Goal: Task Accomplishment & Management: Use online tool/utility

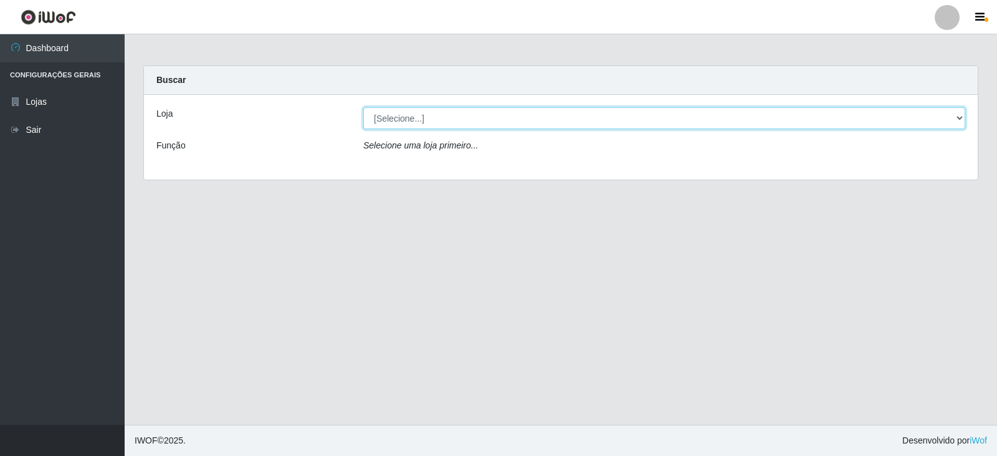
click at [931, 124] on select "[Selecione...] SuperFácil Atacado - [GEOGRAPHIC_DATA]" at bounding box center [664, 118] width 602 height 22
select select "504"
click at [363, 107] on select "[Selecione...] SuperFácil Atacado - [GEOGRAPHIC_DATA]" at bounding box center [664, 118] width 602 height 22
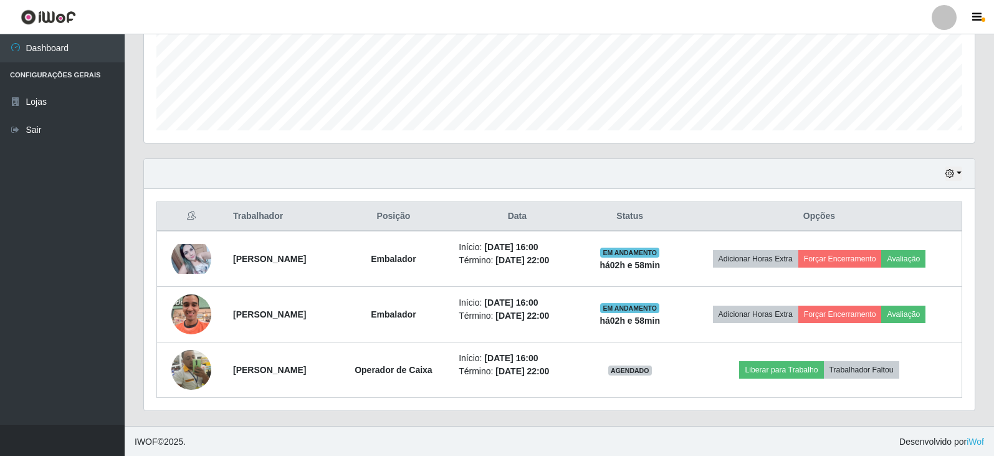
scroll to position [317, 0]
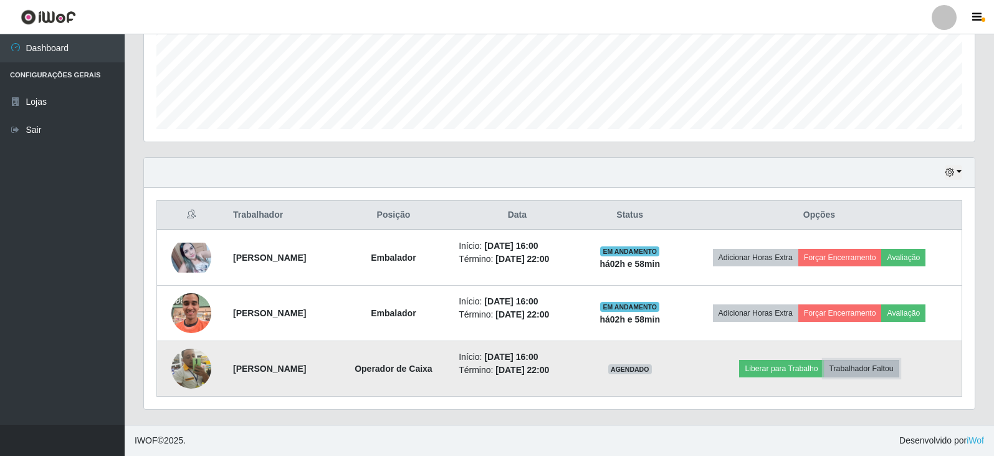
click at [876, 366] on button "Trabalhador Faltou" at bounding box center [861, 368] width 75 height 17
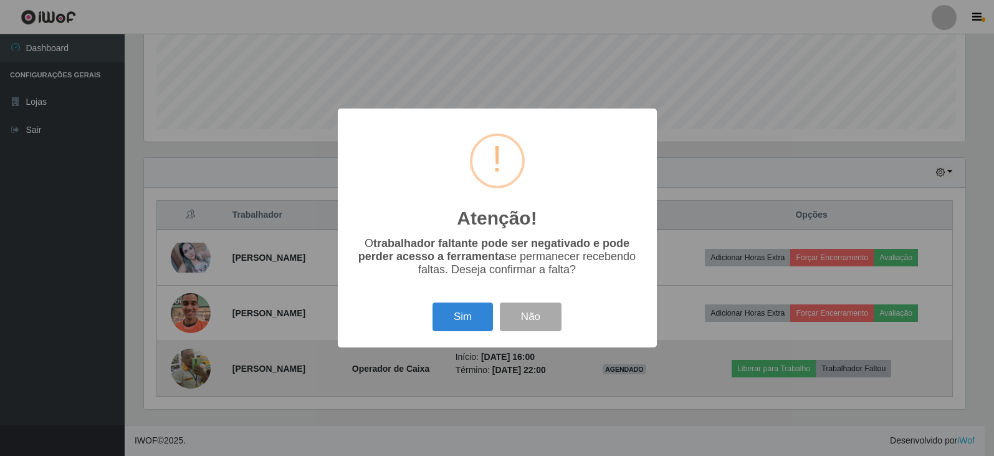
scroll to position [259, 825]
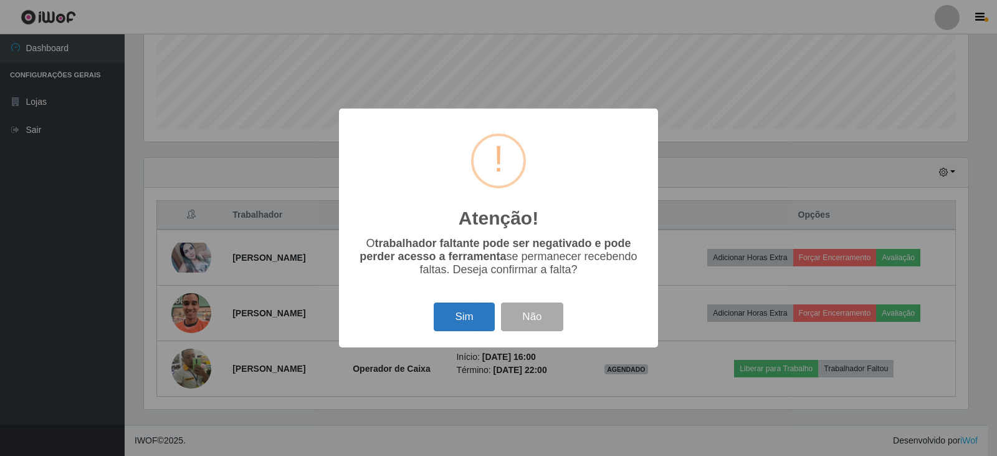
click at [467, 313] on button "Sim" at bounding box center [464, 316] width 60 height 29
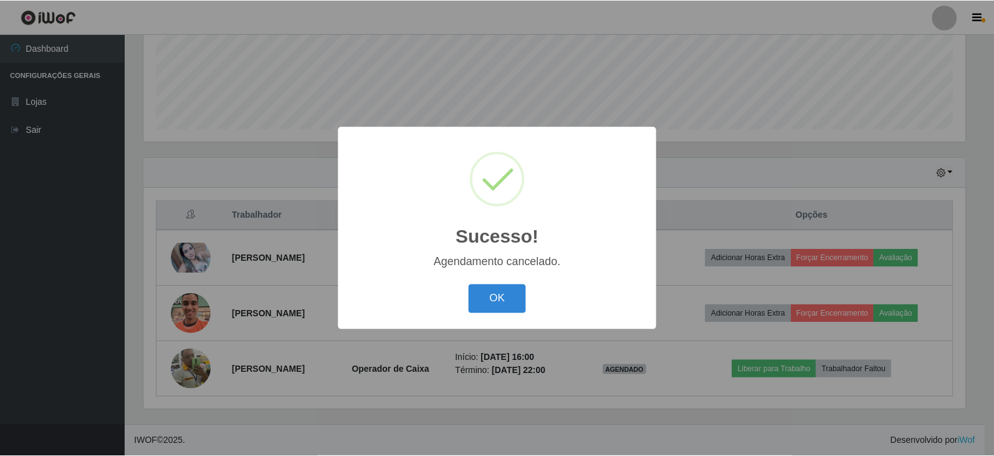
scroll to position [261, 0]
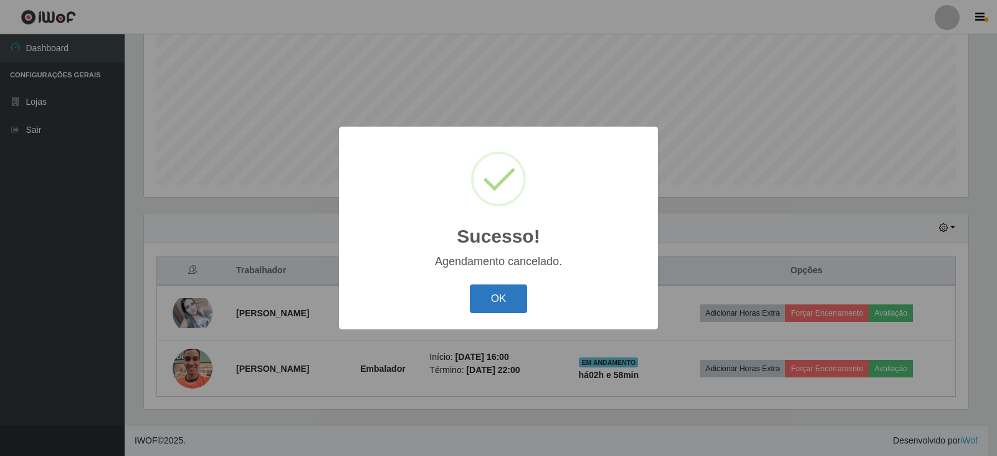
click at [498, 299] on button "OK" at bounding box center [499, 298] width 58 height 29
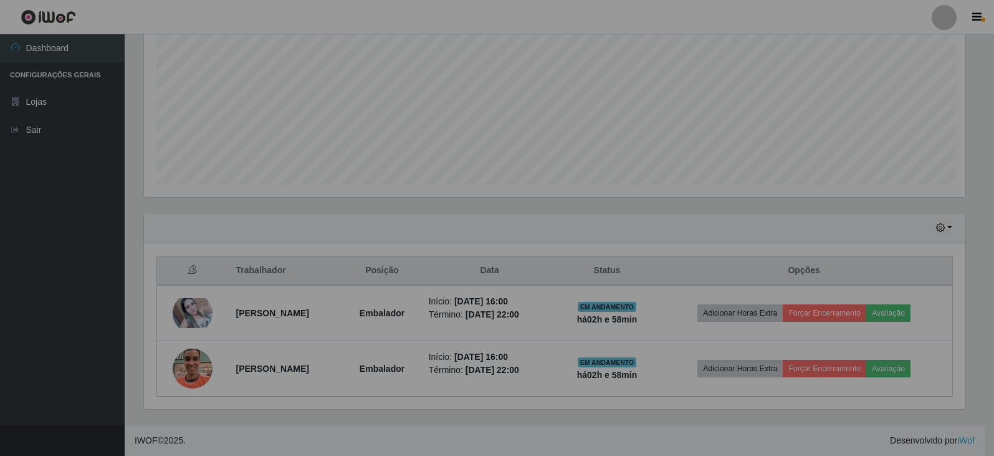
scroll to position [259, 831]
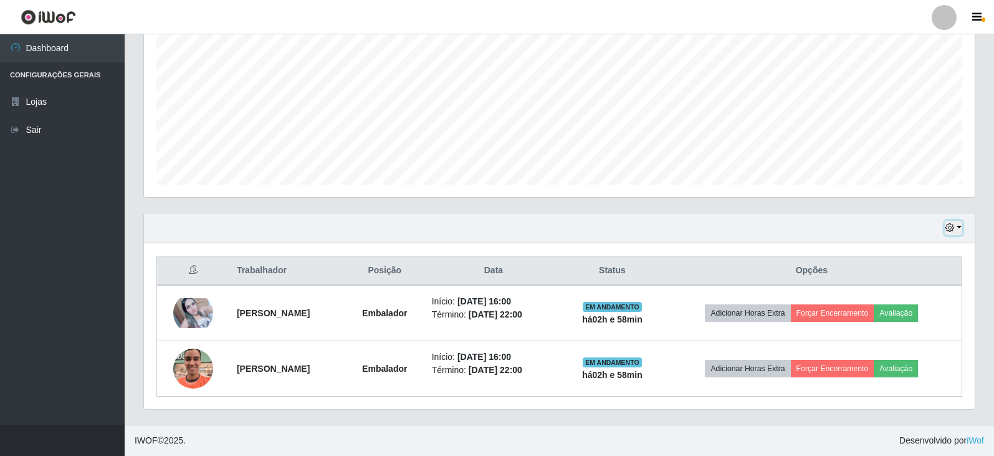
click at [960, 222] on button "button" at bounding box center [953, 228] width 17 height 14
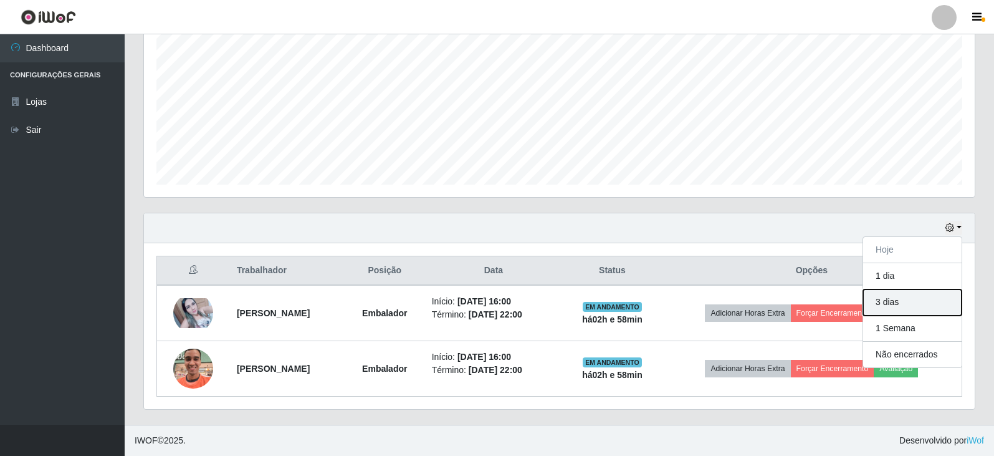
click at [908, 302] on button "3 dias" at bounding box center [912, 302] width 98 height 26
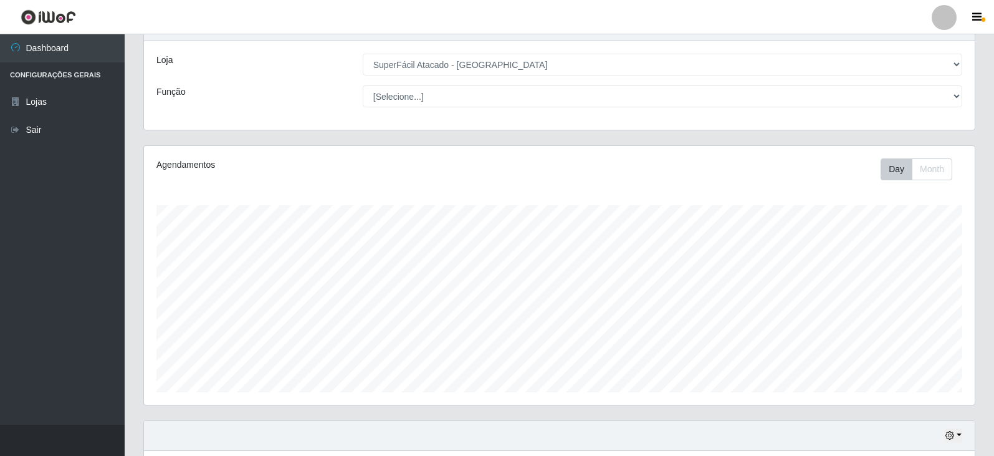
scroll to position [0, 0]
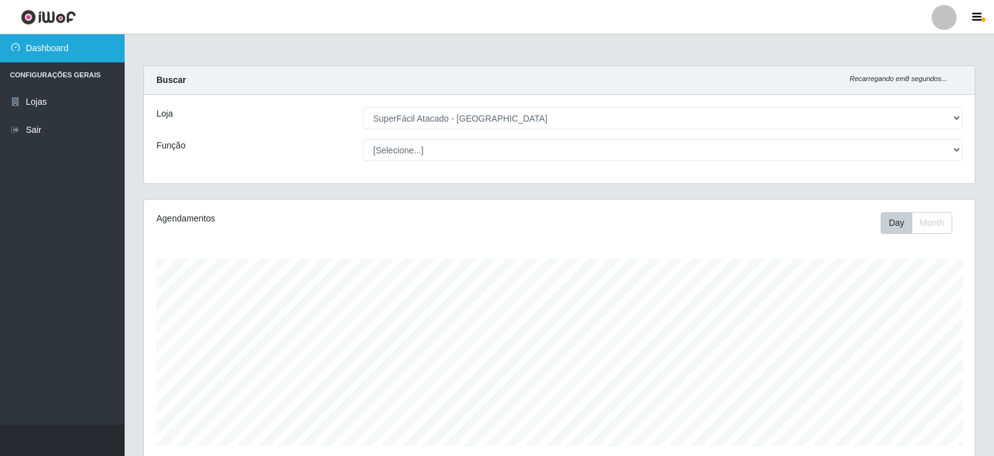
click at [13, 48] on icon at bounding box center [15, 47] width 11 height 9
